Goal: Navigation & Orientation: Find specific page/section

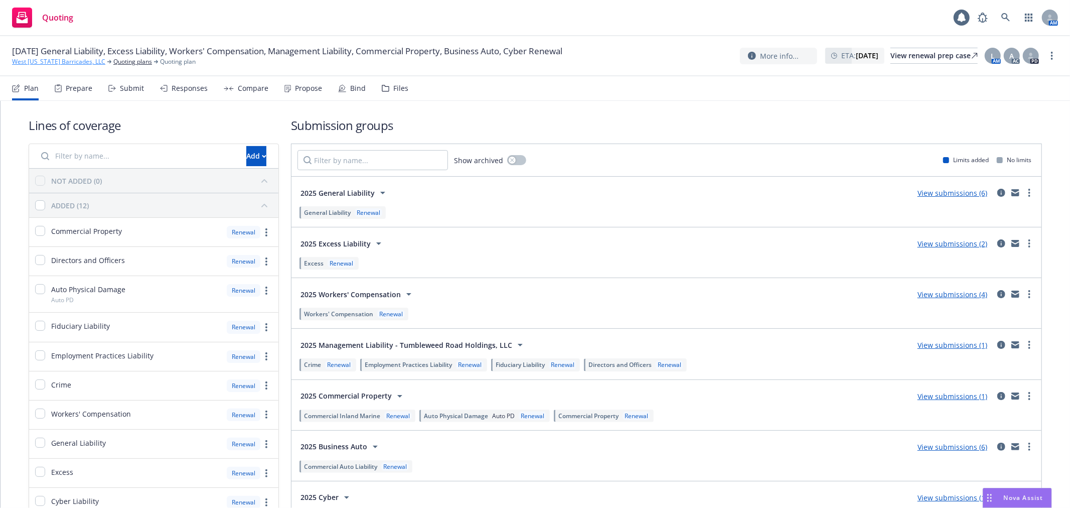
click at [60, 59] on link "West [US_STATE] Barricades, LLC" at bounding box center [58, 61] width 93 height 9
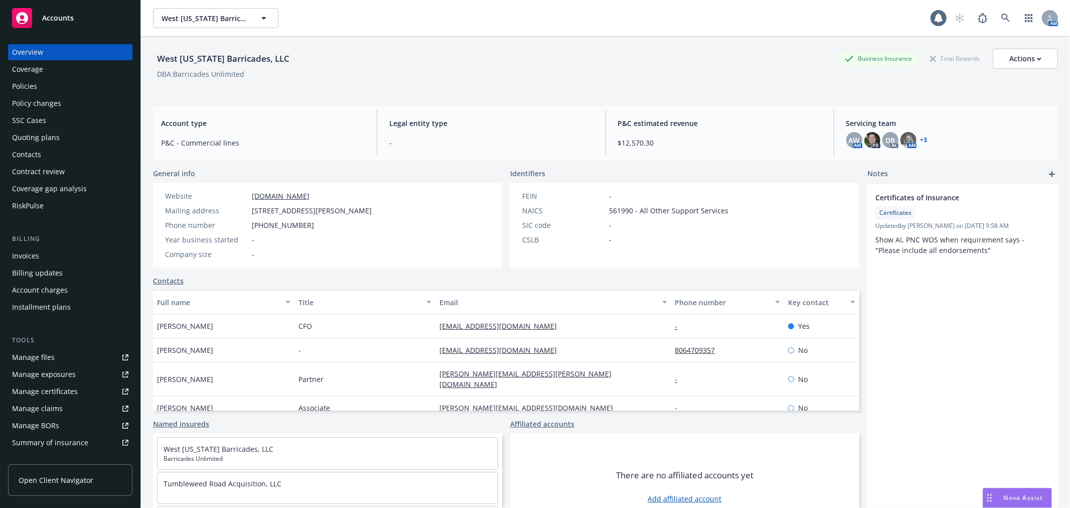
click at [42, 15] on span "Accounts" at bounding box center [58, 18] width 32 height 8
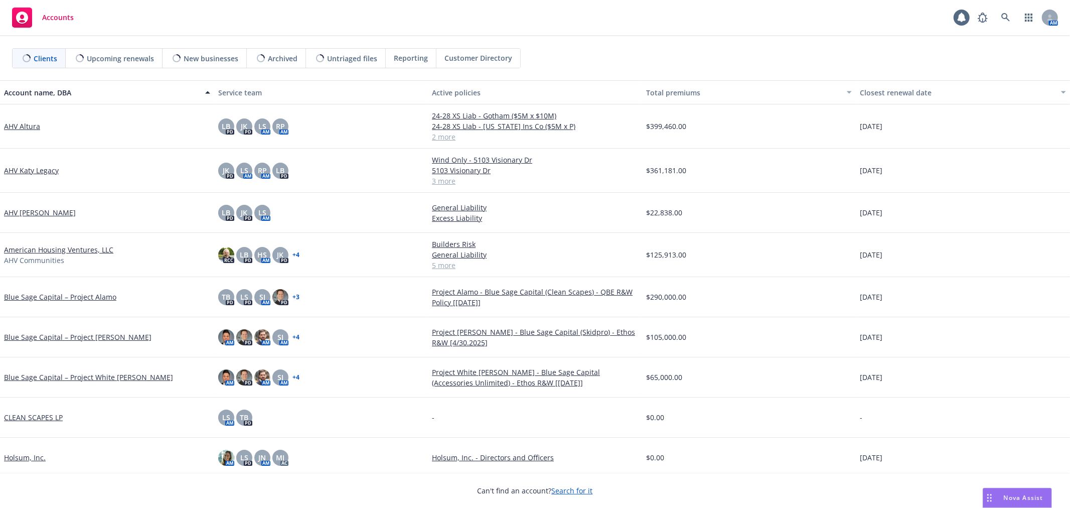
click at [102, 58] on span "Upcoming renewals" at bounding box center [120, 58] width 67 height 11
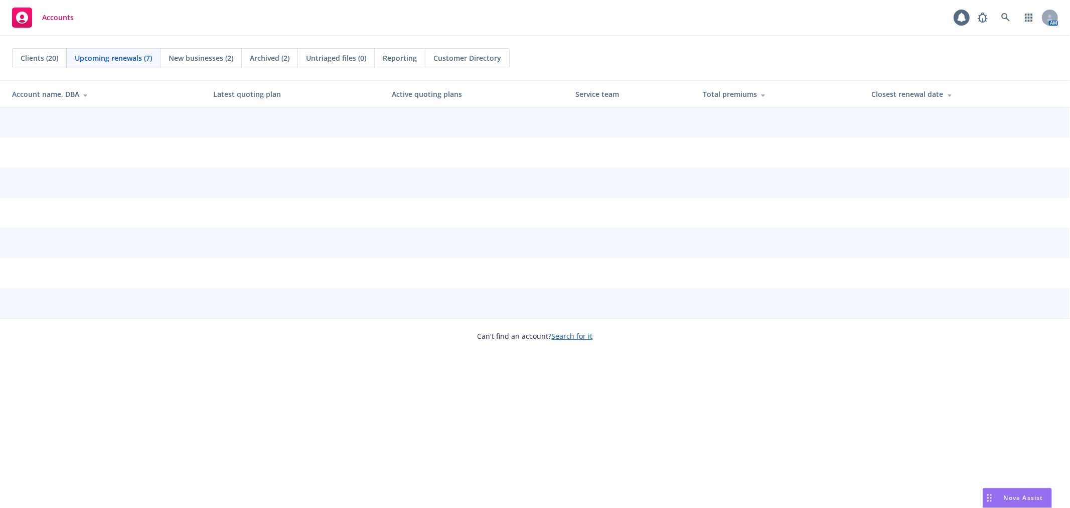
click at [109, 61] on span "Upcoming renewals (7)" at bounding box center [113, 58] width 77 height 11
